Goal: Task Accomplishment & Management: Manage account settings

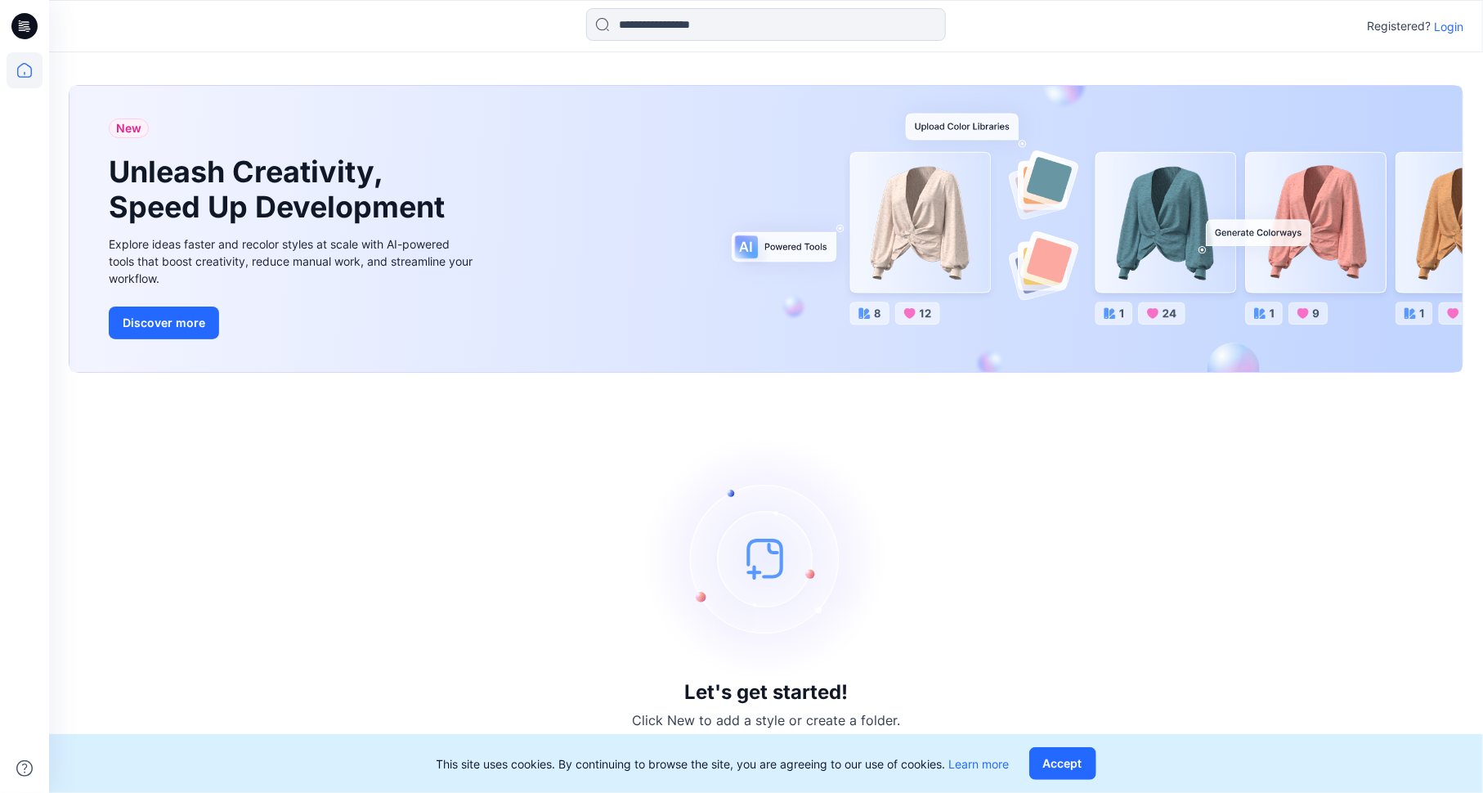
click at [1451, 26] on p "Login" at bounding box center [1448, 26] width 29 height 17
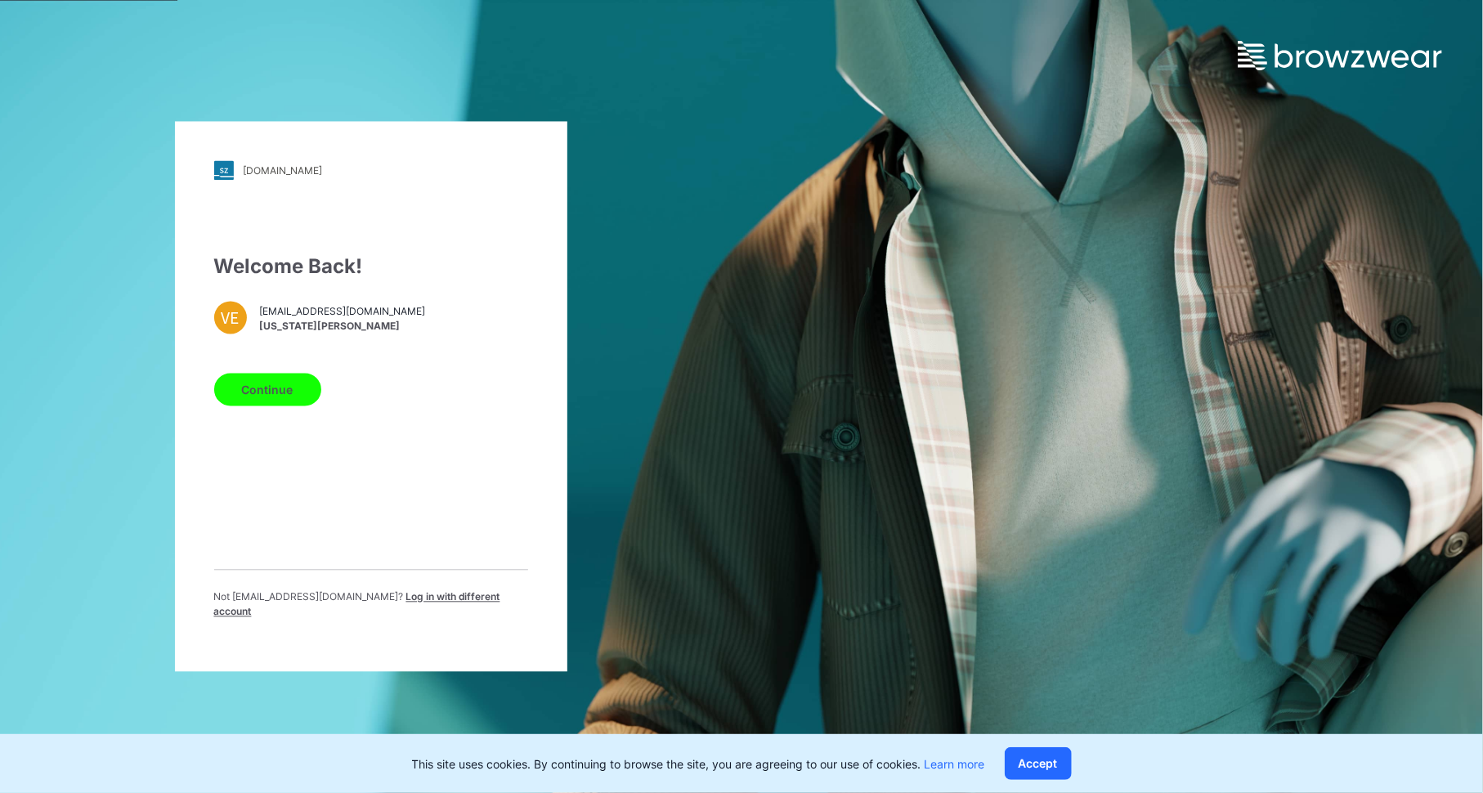
click at [286, 401] on button "Continue" at bounding box center [267, 390] width 107 height 33
